Goal: Information Seeking & Learning: Check status

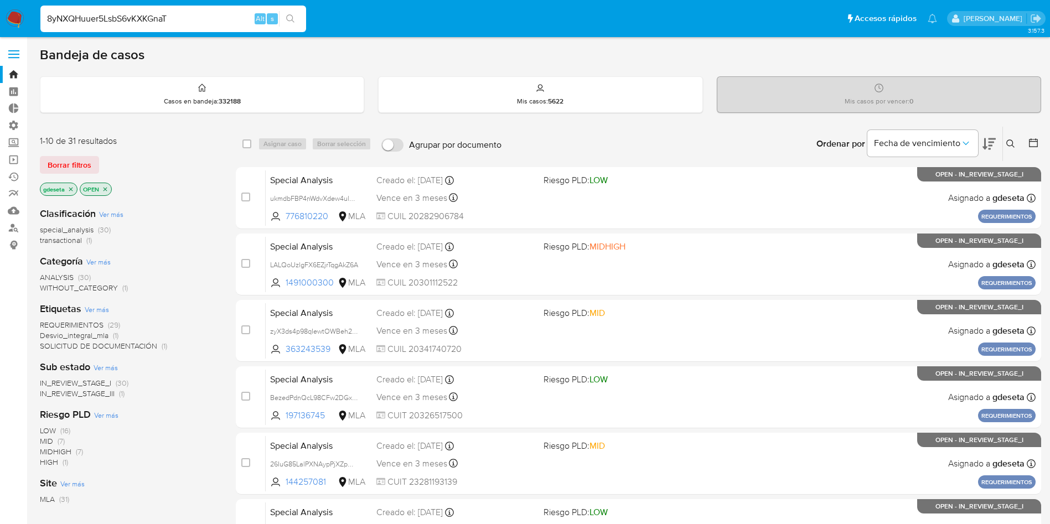
type input "8yNXQHuuer5LsbS6vKXKGnaT"
click at [290, 22] on icon "search-icon" at bounding box center [290, 18] width 9 height 9
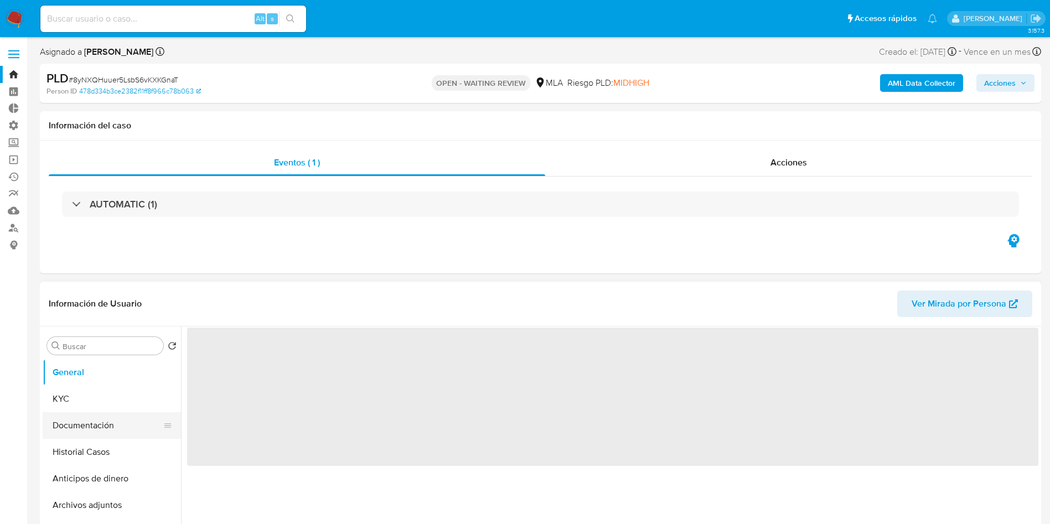
click at [68, 418] on button "Documentación" at bounding box center [108, 425] width 130 height 27
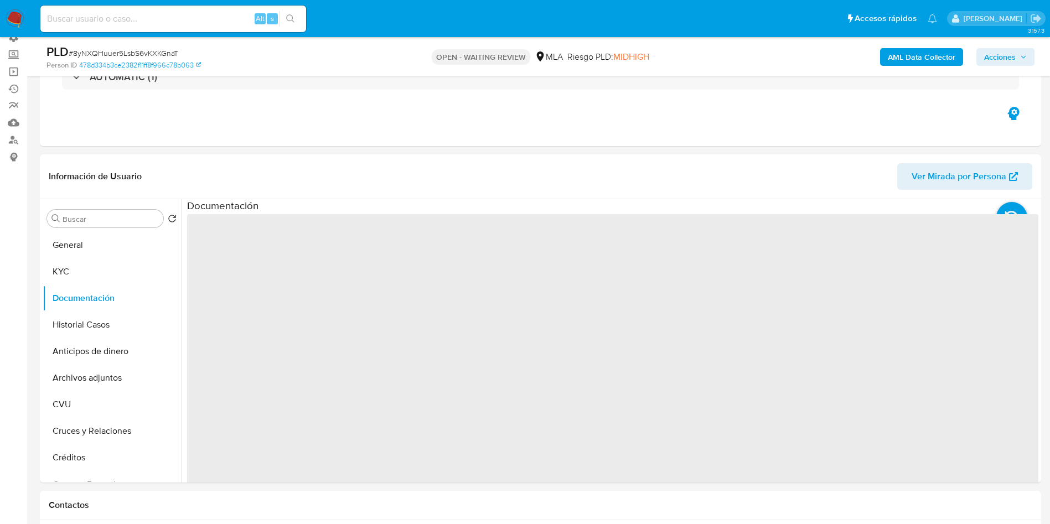
scroll to position [166, 0]
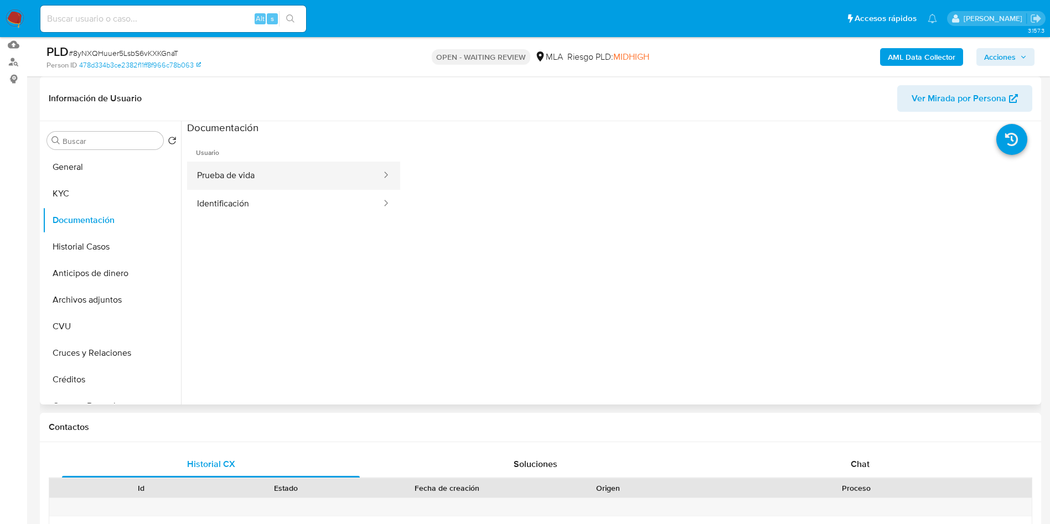
select select "10"
click at [244, 178] on button "Prueba de vida" at bounding box center [284, 176] width 195 height 28
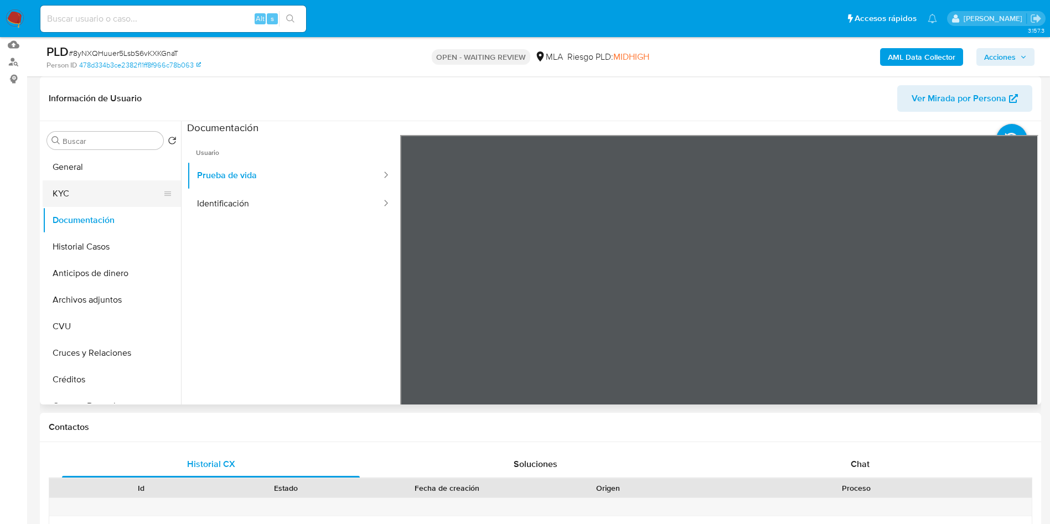
click at [56, 190] on button "KYC" at bounding box center [108, 193] width 130 height 27
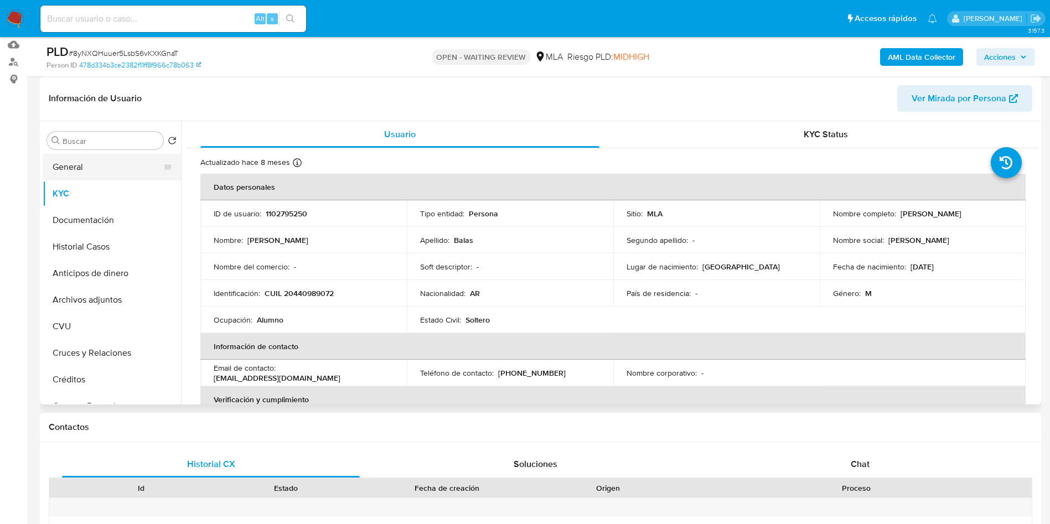
click at [99, 166] on button "General" at bounding box center [108, 167] width 130 height 27
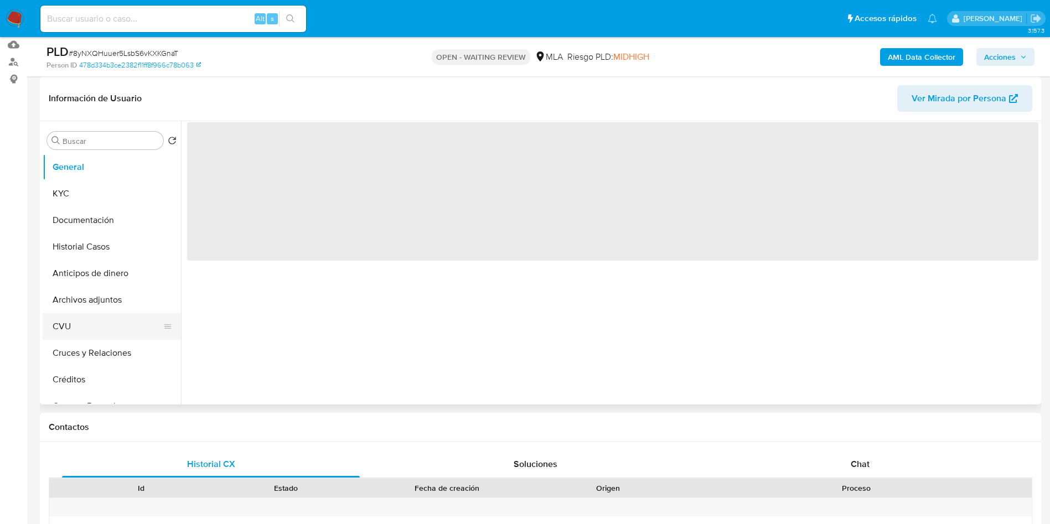
click at [95, 321] on button "CVU" at bounding box center [108, 326] width 130 height 27
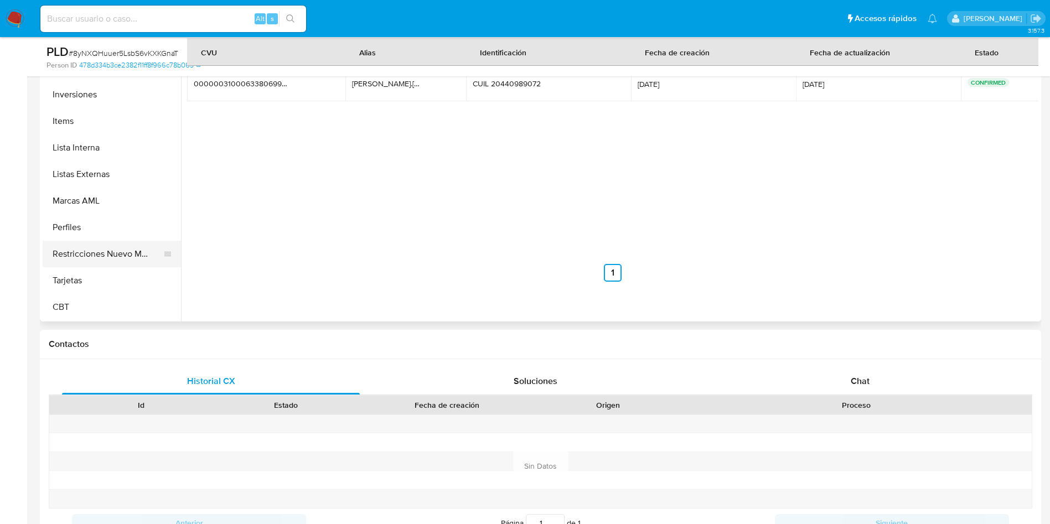
scroll to position [23, 0]
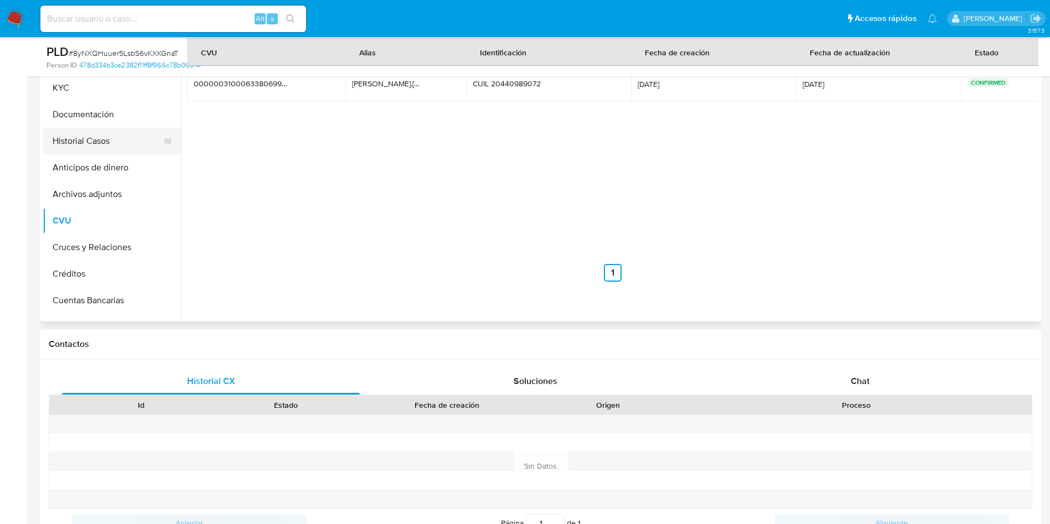
click at [106, 142] on button "Historial Casos" at bounding box center [108, 141] width 130 height 27
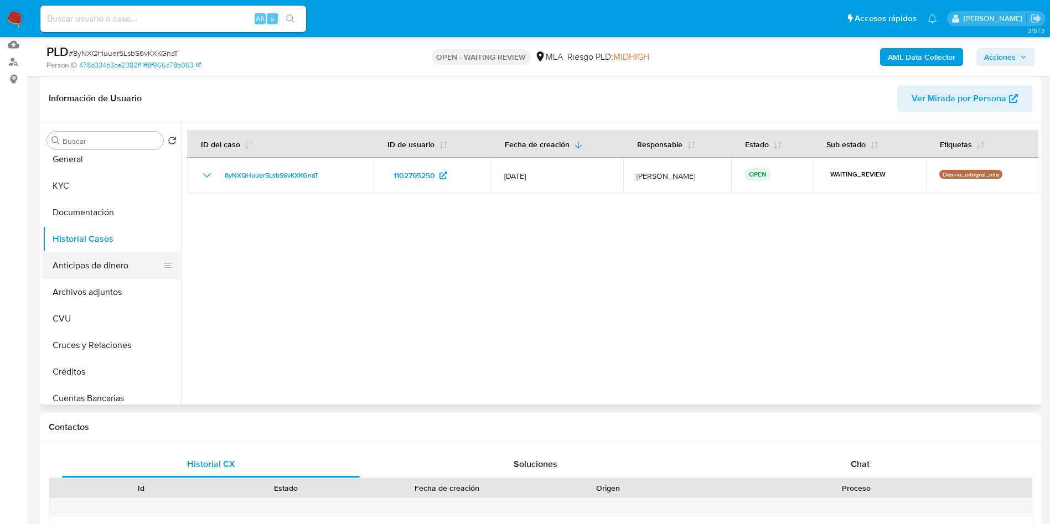
scroll to position [0, 0]
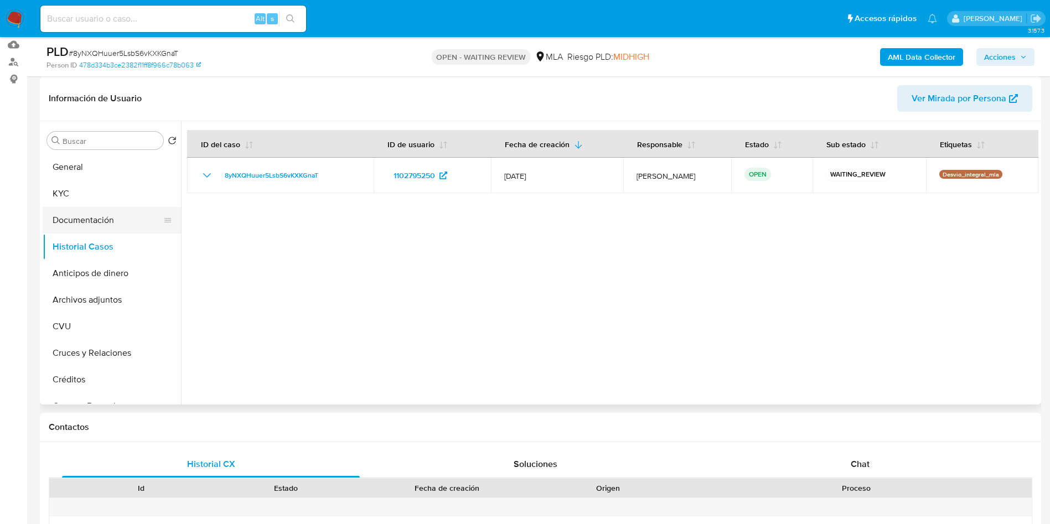
click at [92, 213] on button "Documentación" at bounding box center [108, 220] width 130 height 27
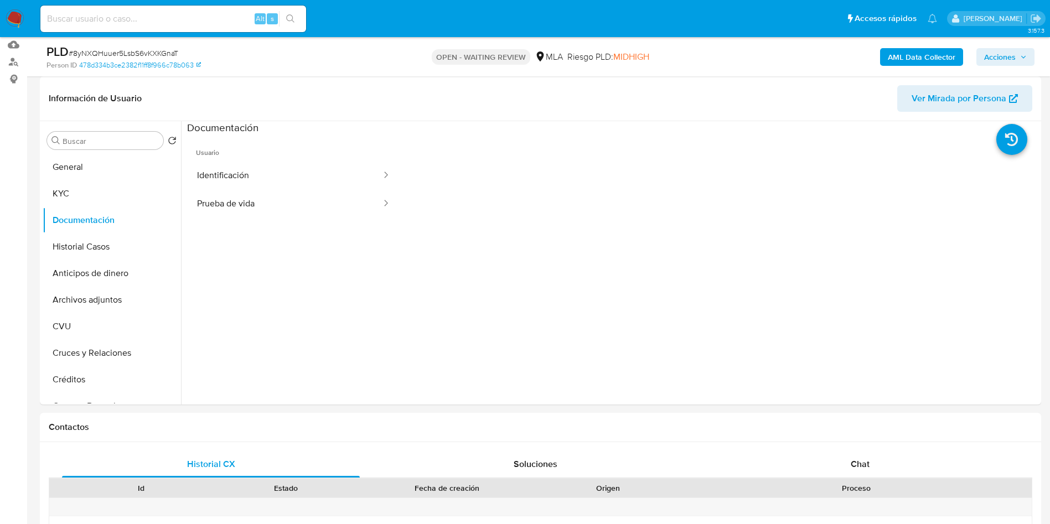
click at [166, 13] on input at bounding box center [173, 19] width 266 height 14
paste input "G3G5iQG5yza90btPdIHvpFfy"
type input "G3G5iQG5yza90btPdIHvpFfy"
click at [292, 19] on icon "search-icon" at bounding box center [290, 18] width 8 height 8
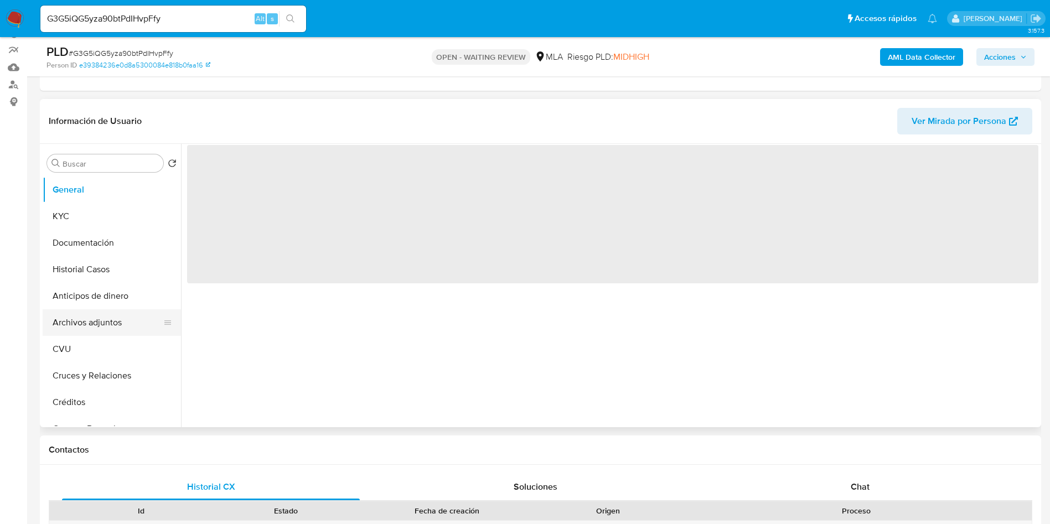
scroll to position [166, 0]
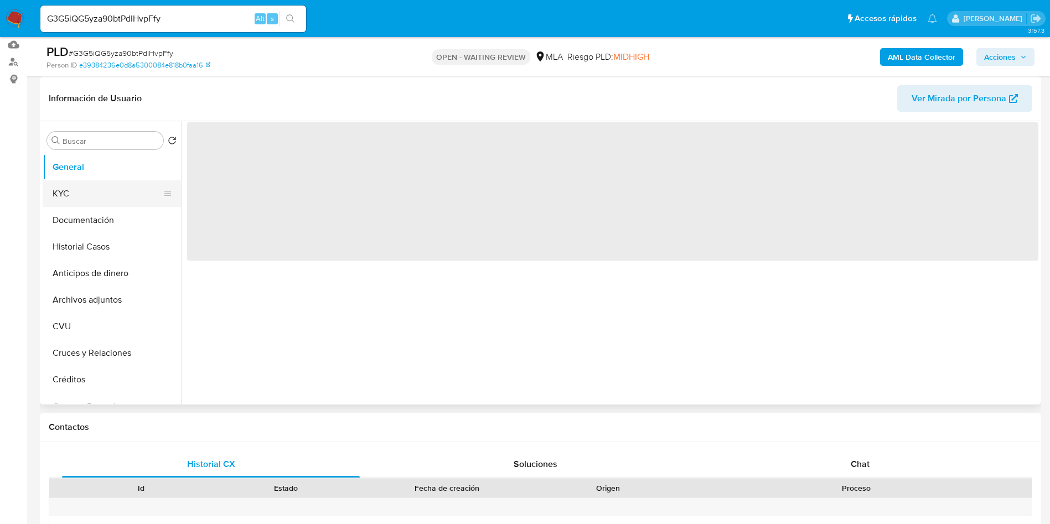
click at [82, 200] on button "KYC" at bounding box center [108, 193] width 130 height 27
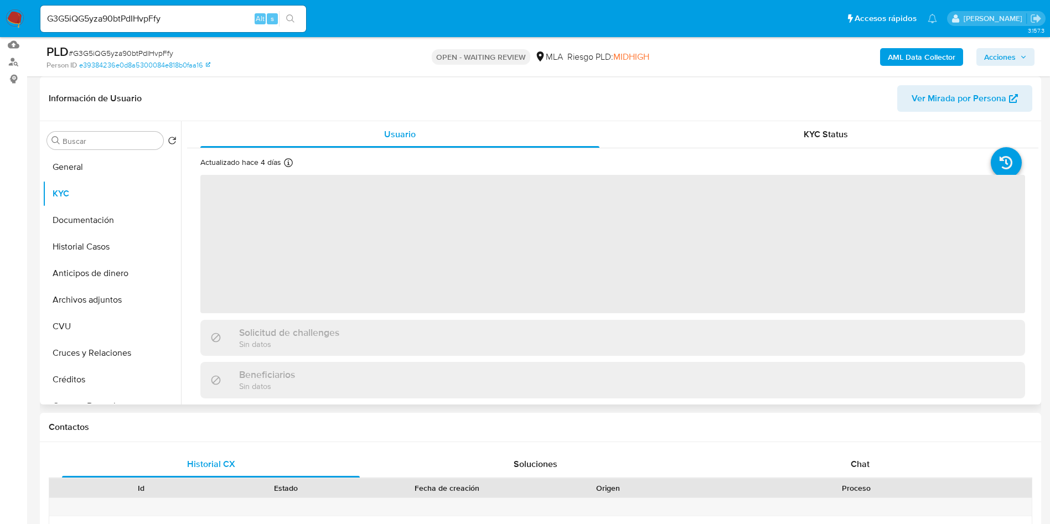
select select "10"
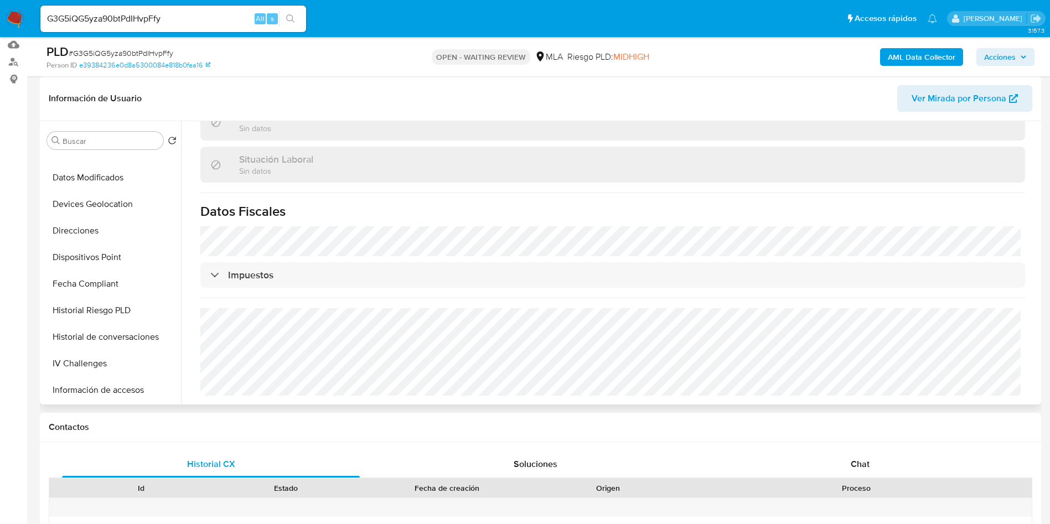
scroll to position [249, 0]
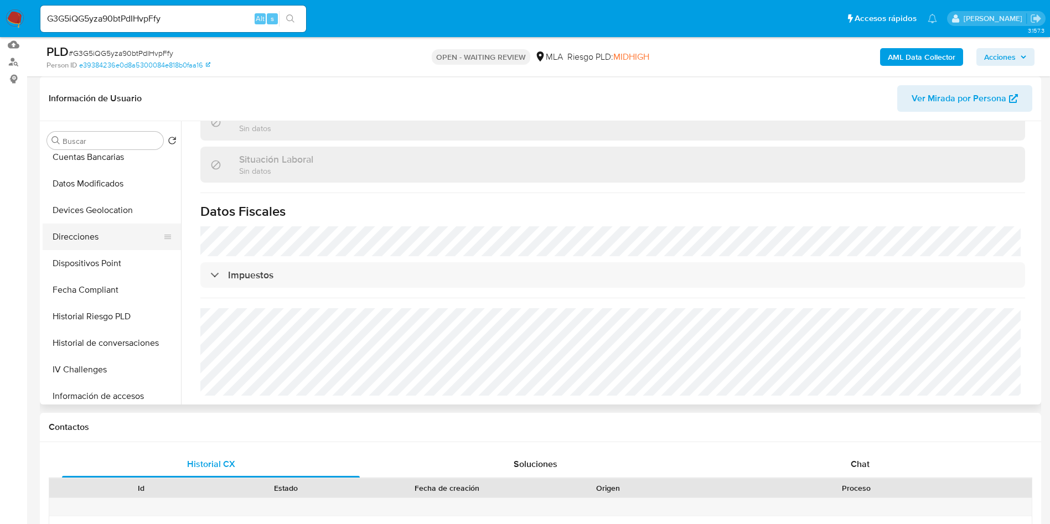
click at [92, 225] on button "Direcciones" at bounding box center [108, 237] width 130 height 27
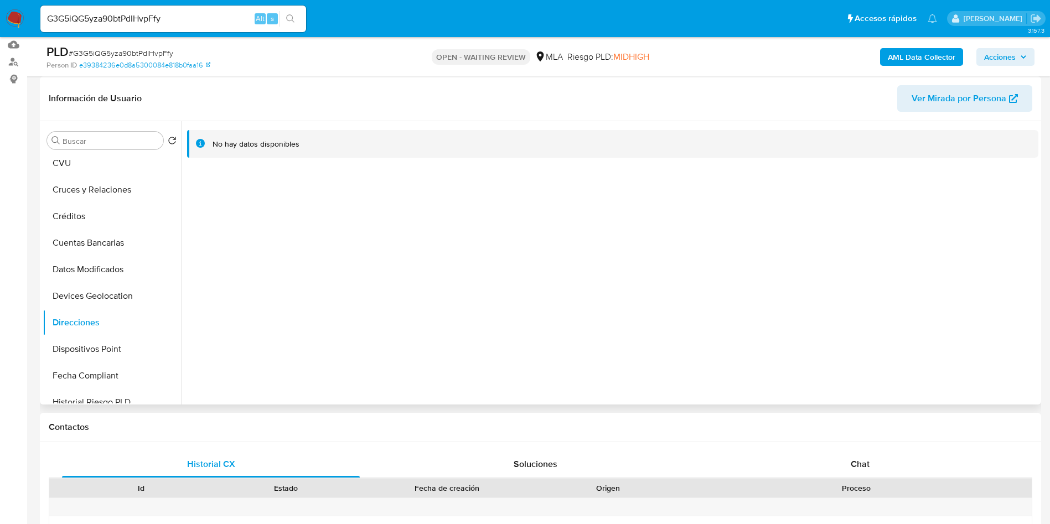
scroll to position [0, 0]
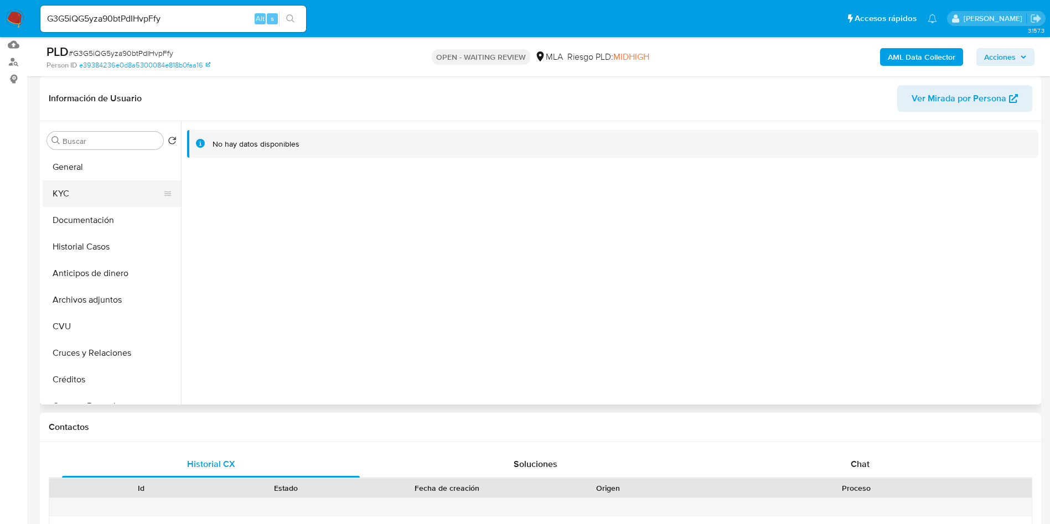
click at [84, 195] on button "KYC" at bounding box center [108, 193] width 130 height 27
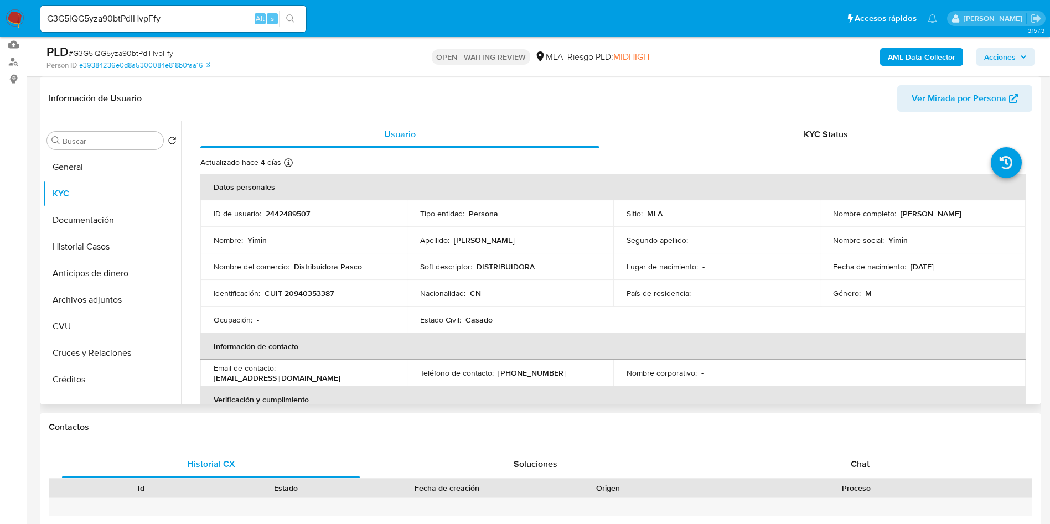
click at [305, 295] on p "CUIT 20940353387" at bounding box center [299, 293] width 69 height 10
click at [304, 295] on p "CUIT 20940353387" at bounding box center [299, 293] width 69 height 10
copy p "20940353387"
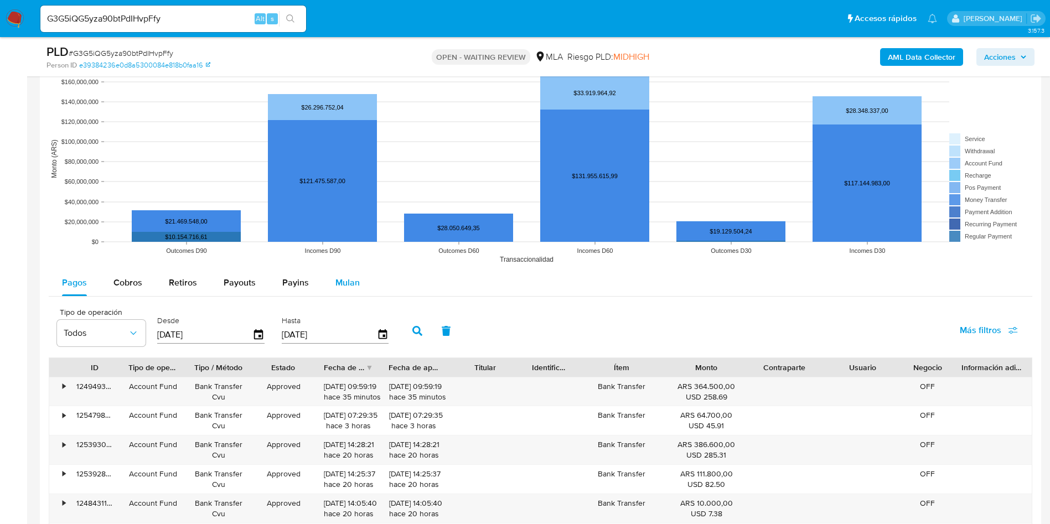
scroll to position [996, 0]
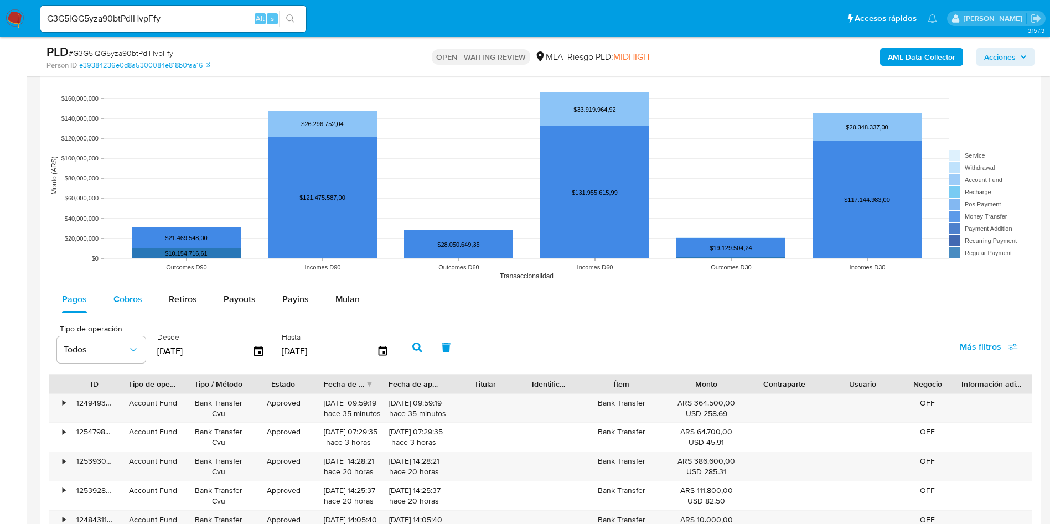
click at [131, 301] on span "Cobros" at bounding box center [127, 299] width 29 height 13
select select "10"
click at [343, 356] on input "[DATE]" at bounding box center [329, 352] width 95 height 18
type input "09/09/202_"
type input "0_/__/____"
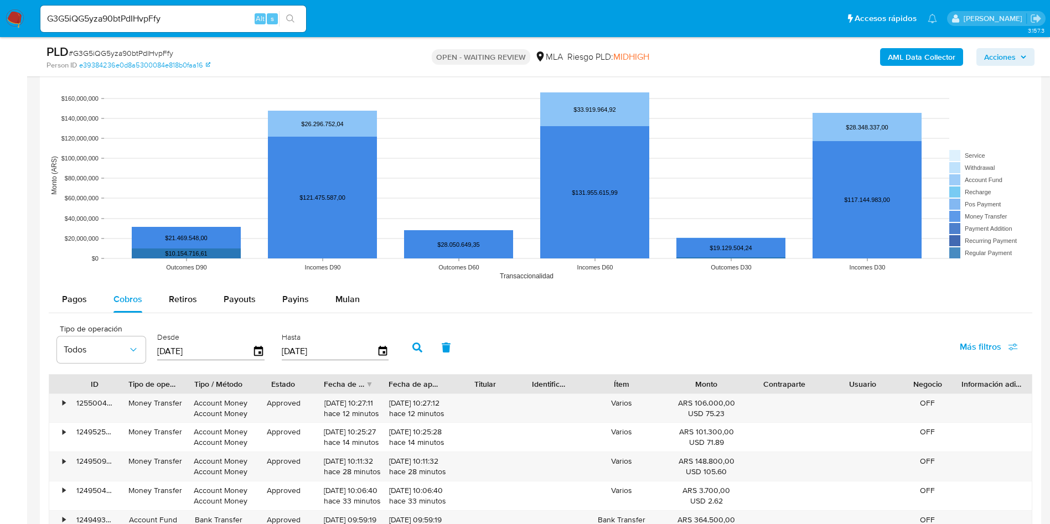
type input "[DATE]"
drag, startPoint x: 221, startPoint y: 353, endPoint x: 0, endPoint y: 335, distance: 222.1
type input "[DATE]"
click at [401, 346] on div "Tipo de operación Todos Desde [DATE] Hasta [DATE] Más filtros" at bounding box center [541, 346] width 984 height 55
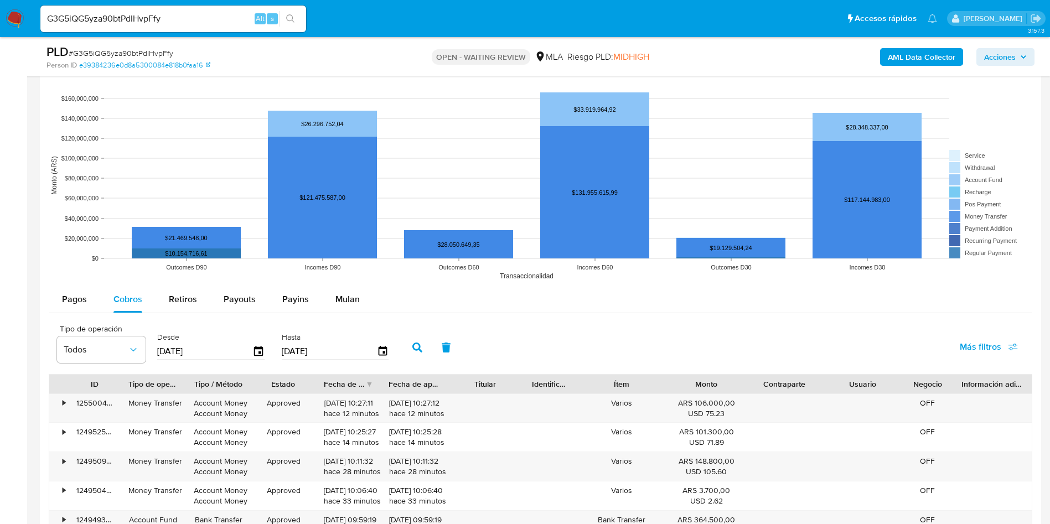
click at [418, 346] on icon "button" at bounding box center [417, 348] width 10 height 10
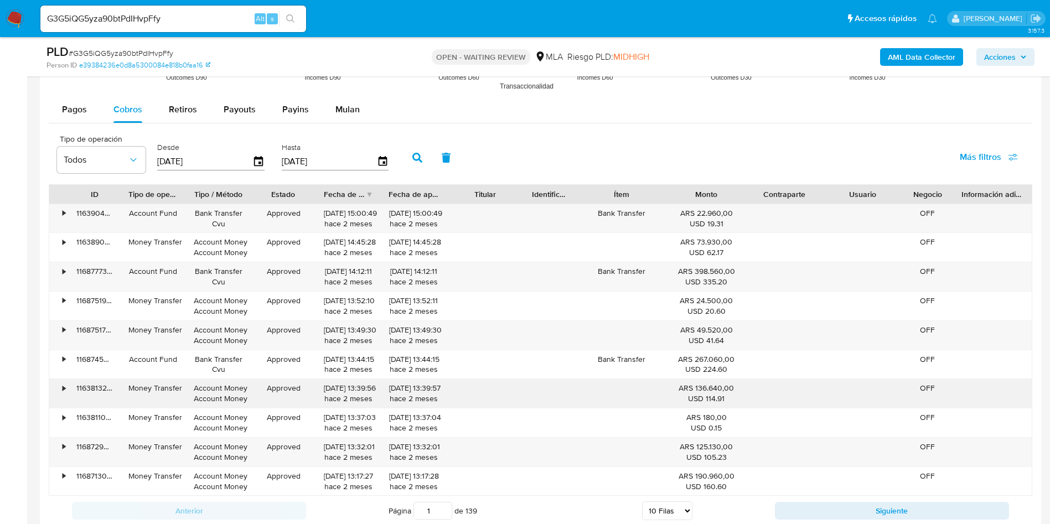
scroll to position [1246, 0]
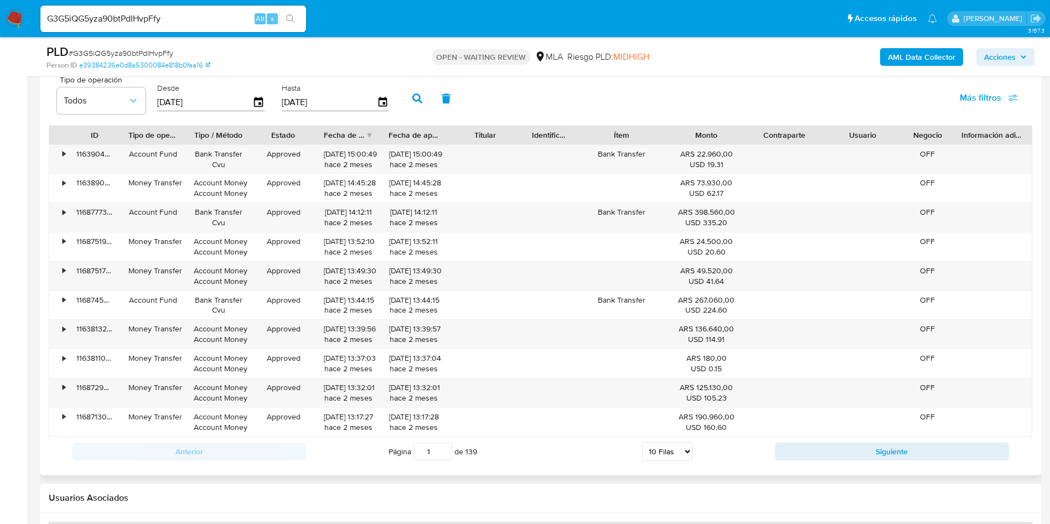
click at [369, 135] on div "Fecha de creación" at bounding box center [348, 135] width 65 height 19
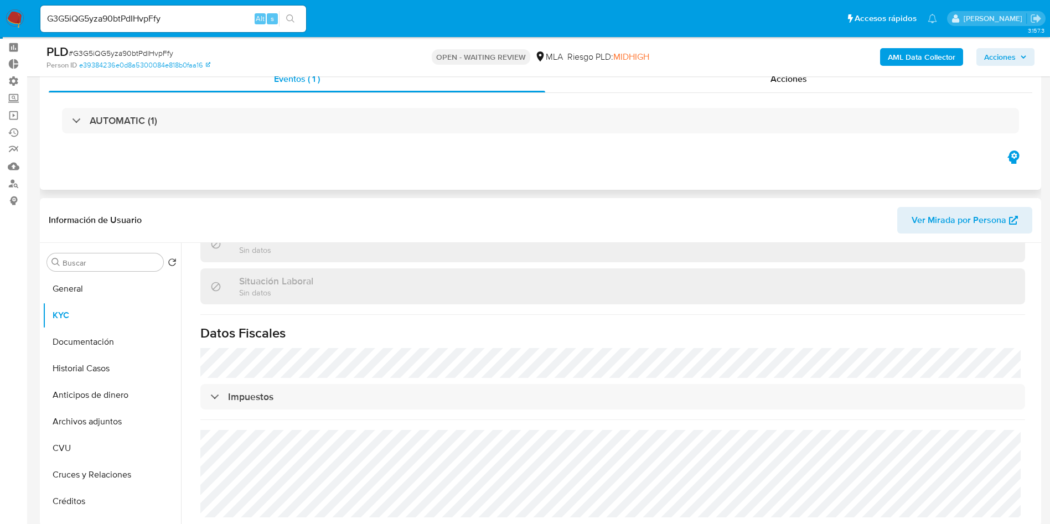
scroll to position [0, 0]
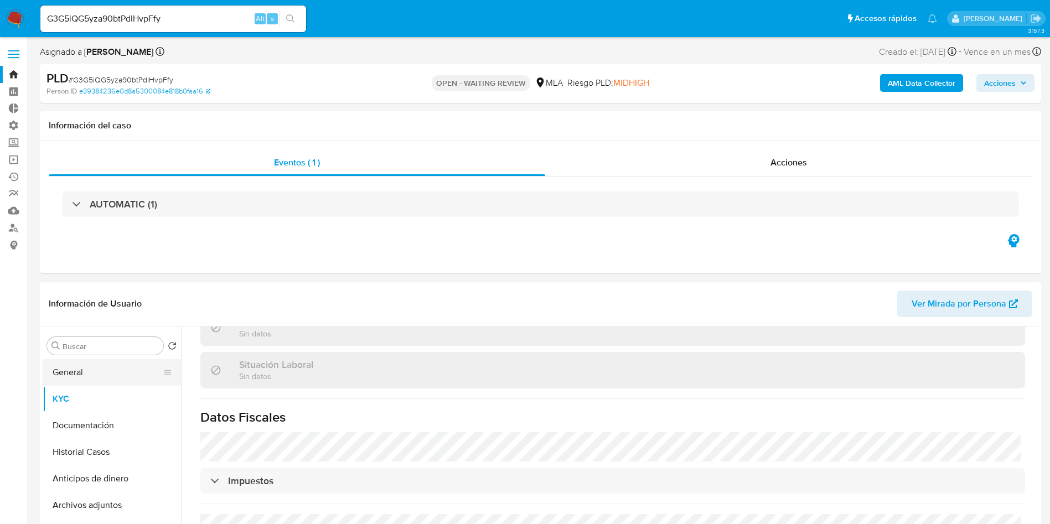
click at [66, 378] on button "General" at bounding box center [108, 372] width 130 height 27
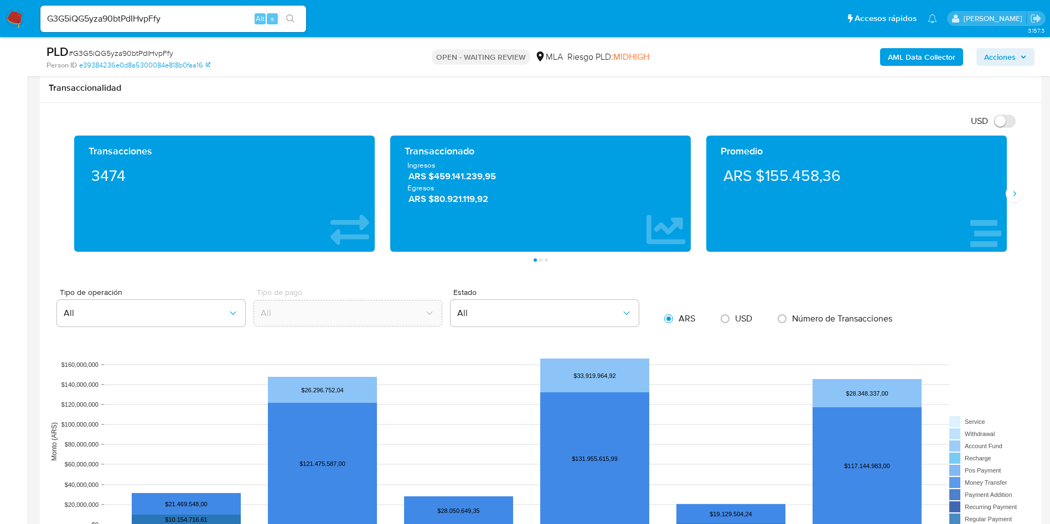
scroll to position [1404, 0]
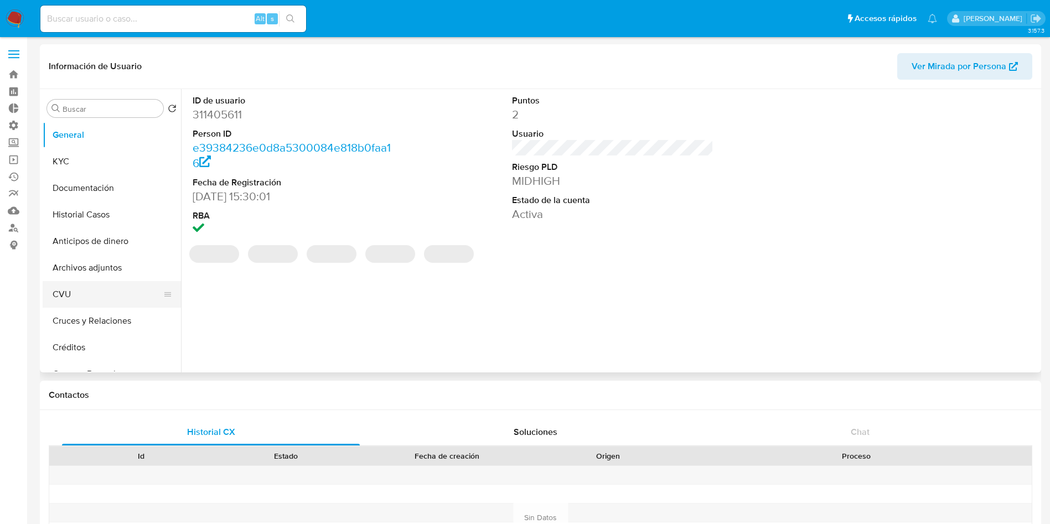
select select "10"
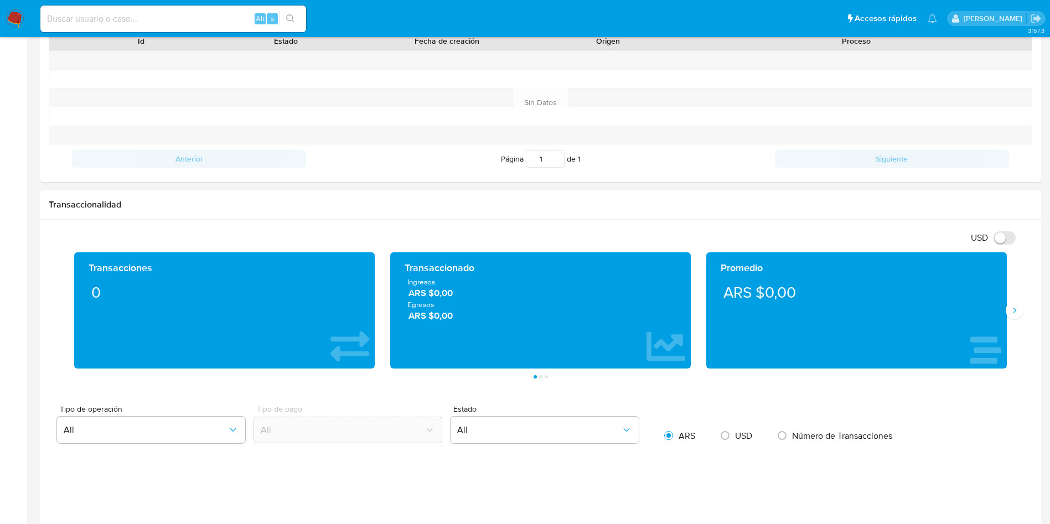
scroll to position [830, 0]
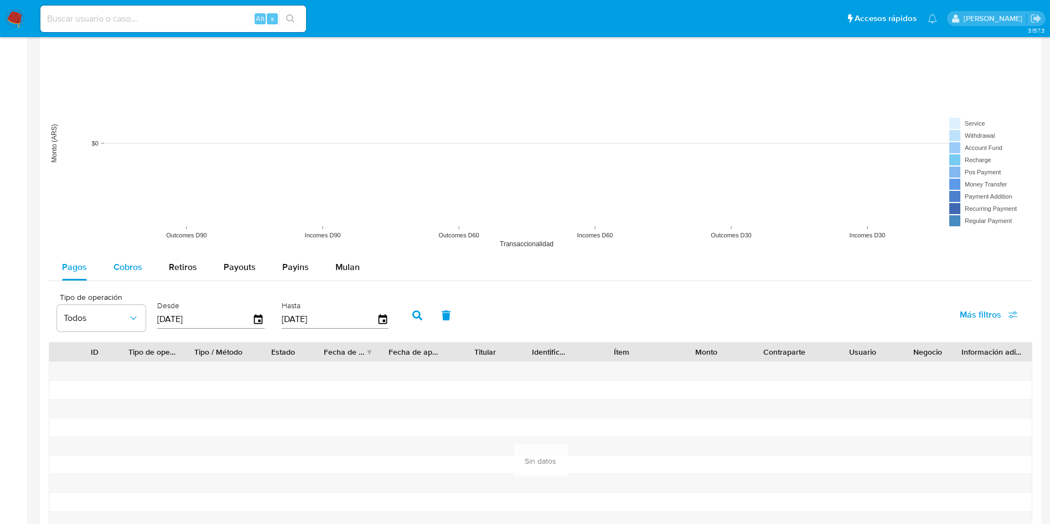
click at [130, 271] on span "Cobros" at bounding box center [127, 267] width 29 height 13
select select "10"
click at [214, 317] on input "[DATE]" at bounding box center [204, 320] width 95 height 18
type input "12/06/202_"
type input "[DATE]"
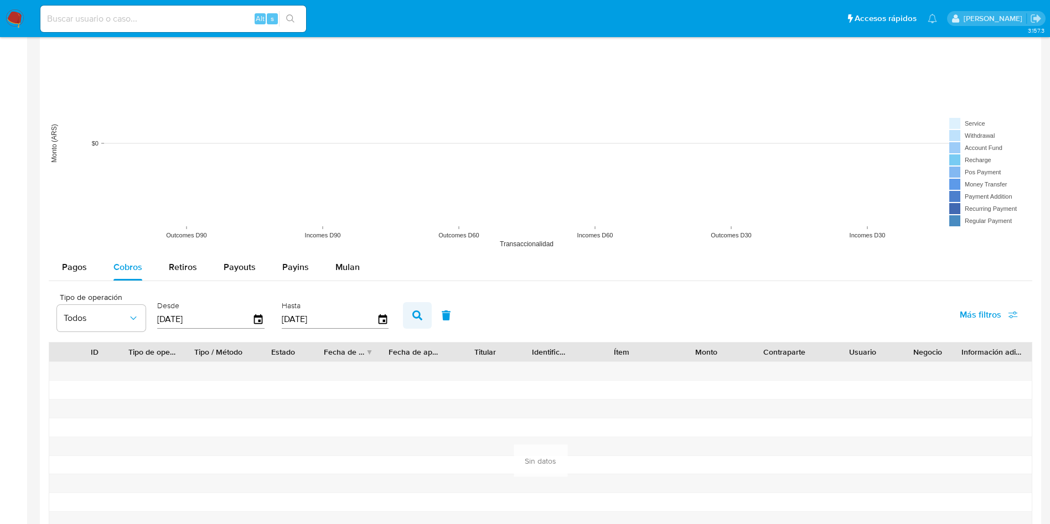
click at [426, 315] on button "button" at bounding box center [417, 315] width 29 height 27
